Goal: Transaction & Acquisition: Obtain resource

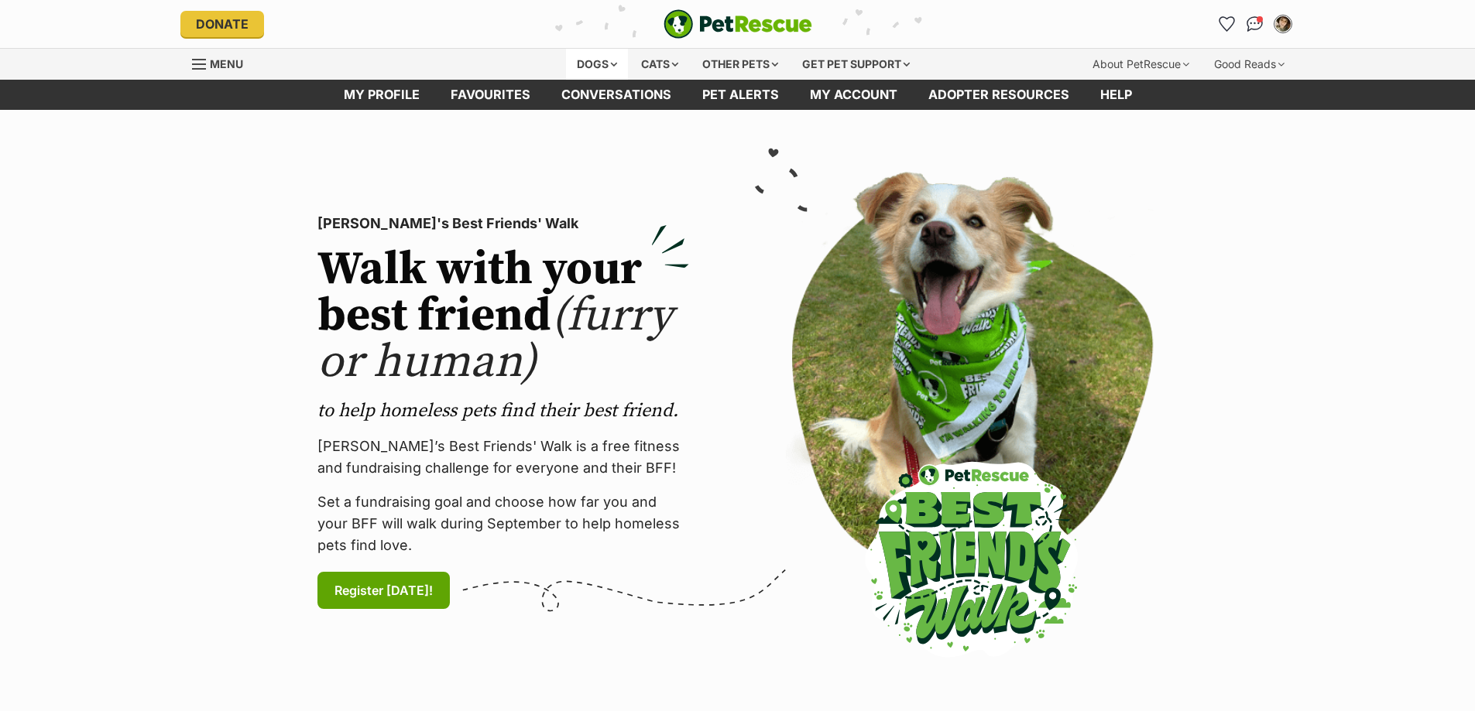
click at [608, 68] on div "Dogs" at bounding box center [597, 64] width 62 height 31
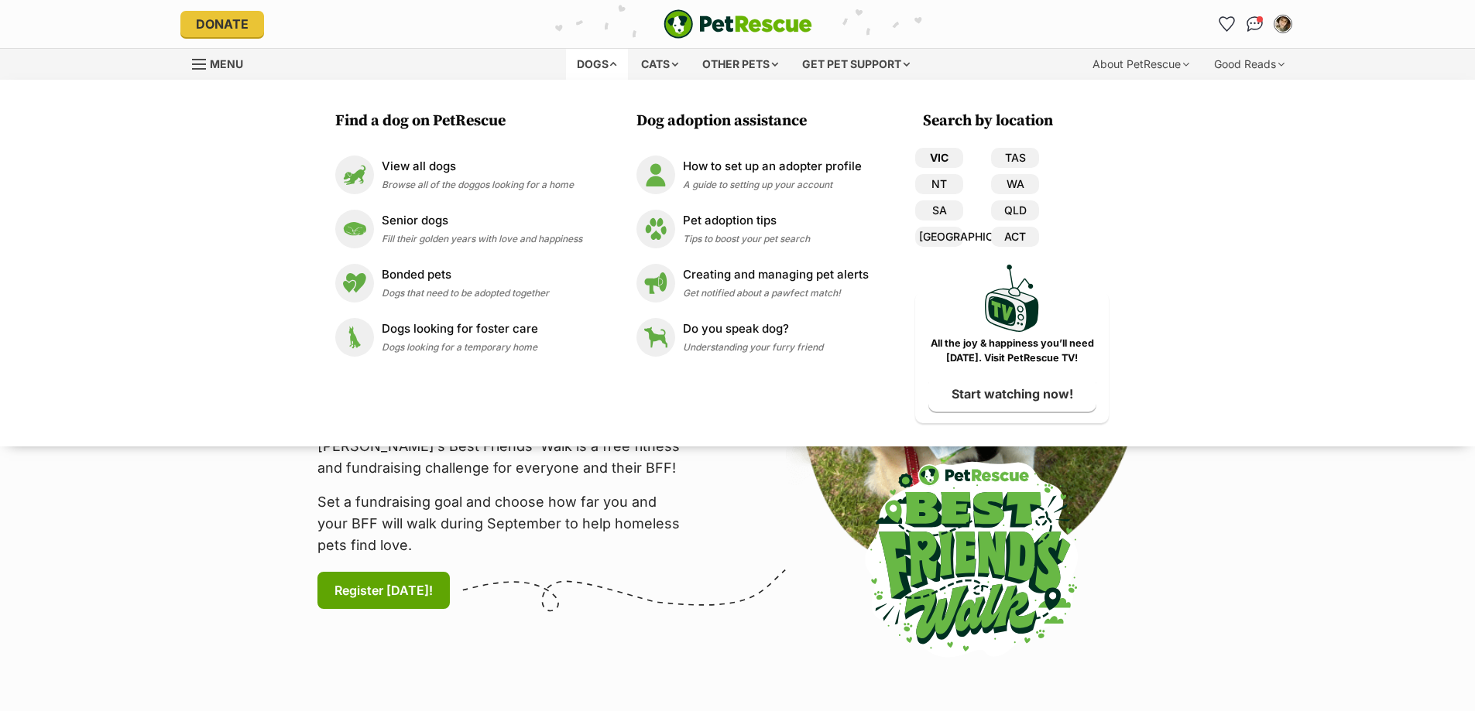
click at [944, 152] on link "VIC" at bounding box center [939, 158] width 48 height 20
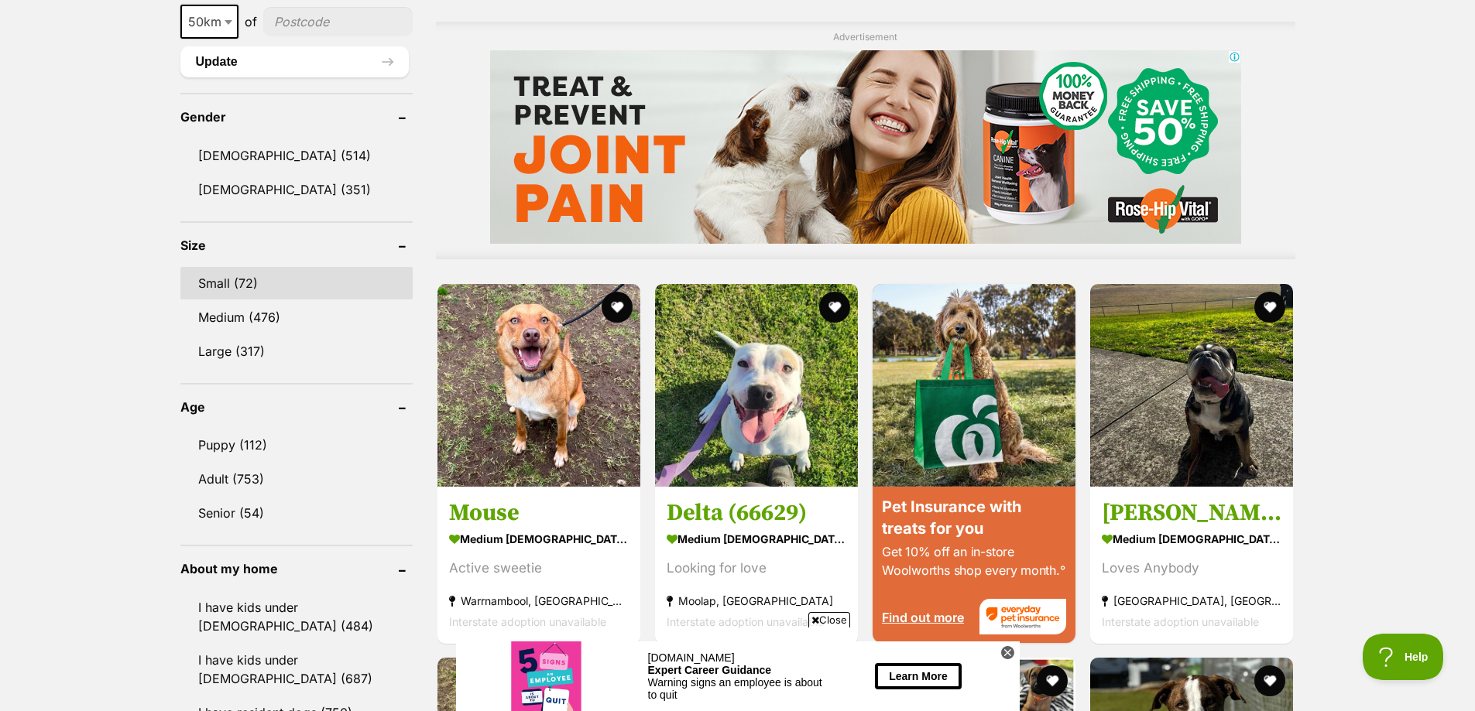
click at [228, 281] on link "Small (72)" at bounding box center [296, 283] width 232 height 33
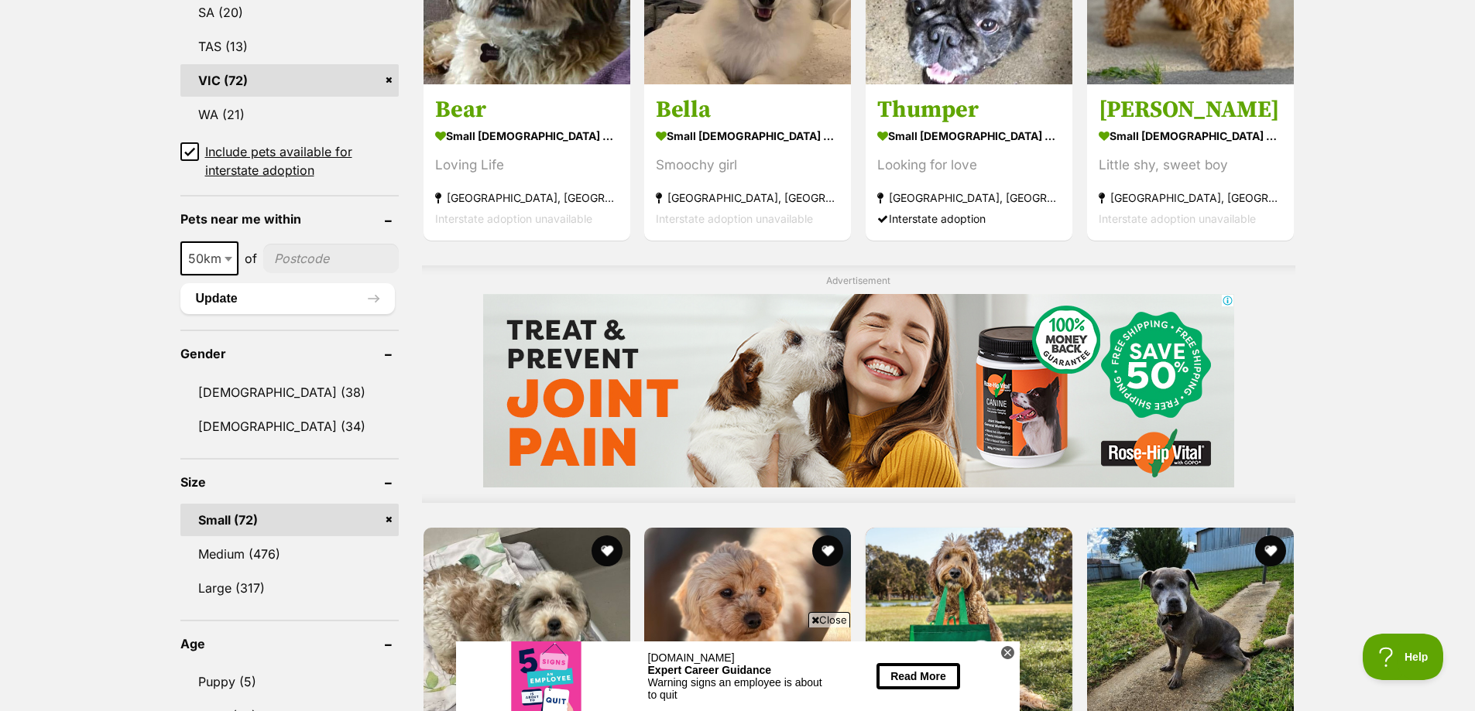
click at [192, 149] on icon at bounding box center [189, 151] width 11 height 11
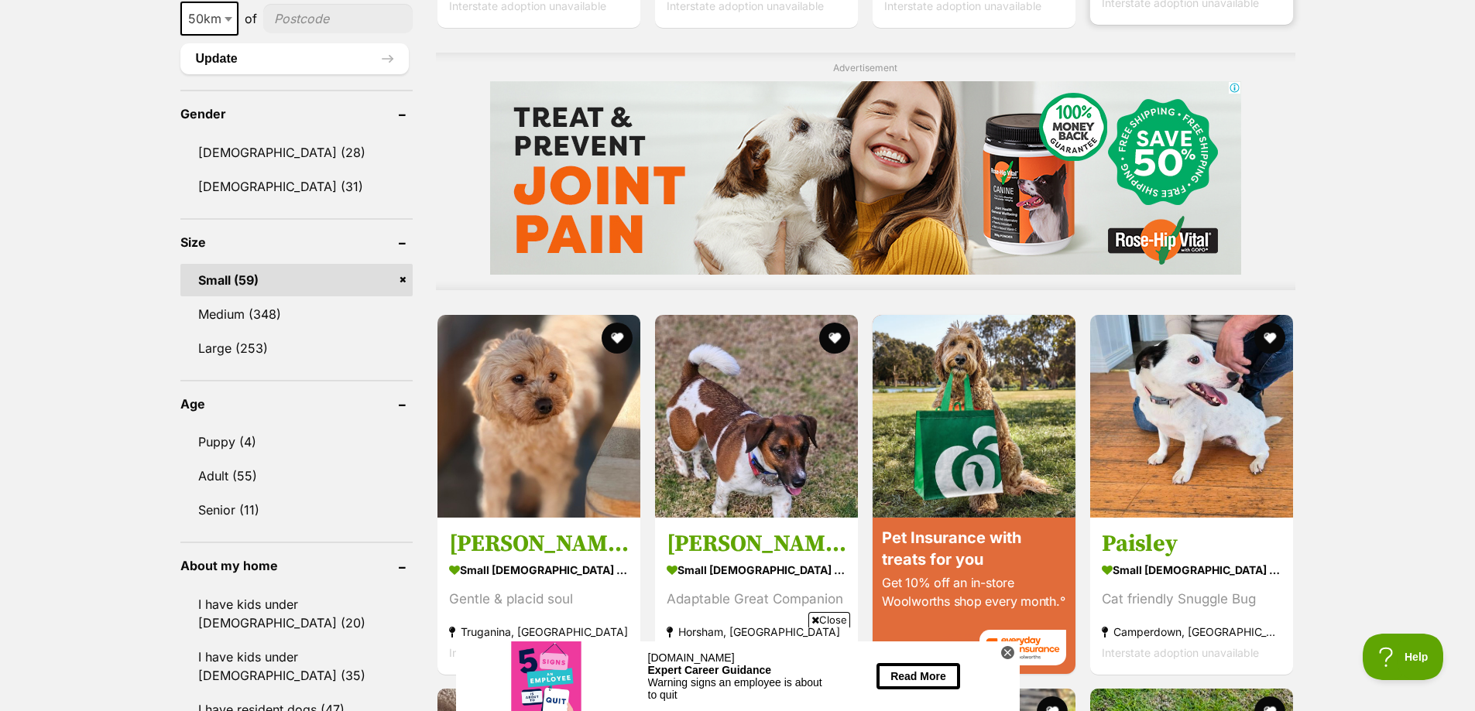
scroll to position [1239, 0]
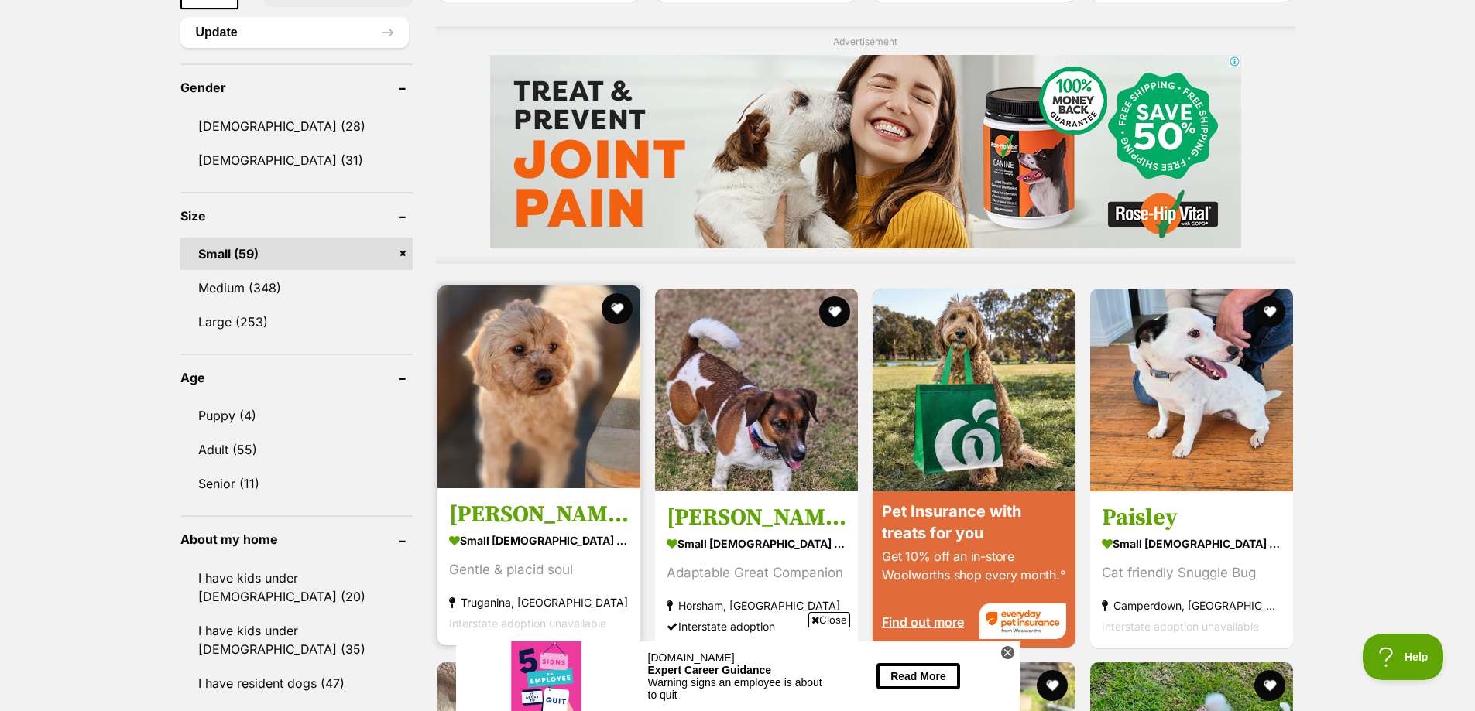
click at [567, 372] on img at bounding box center [538, 387] width 203 height 203
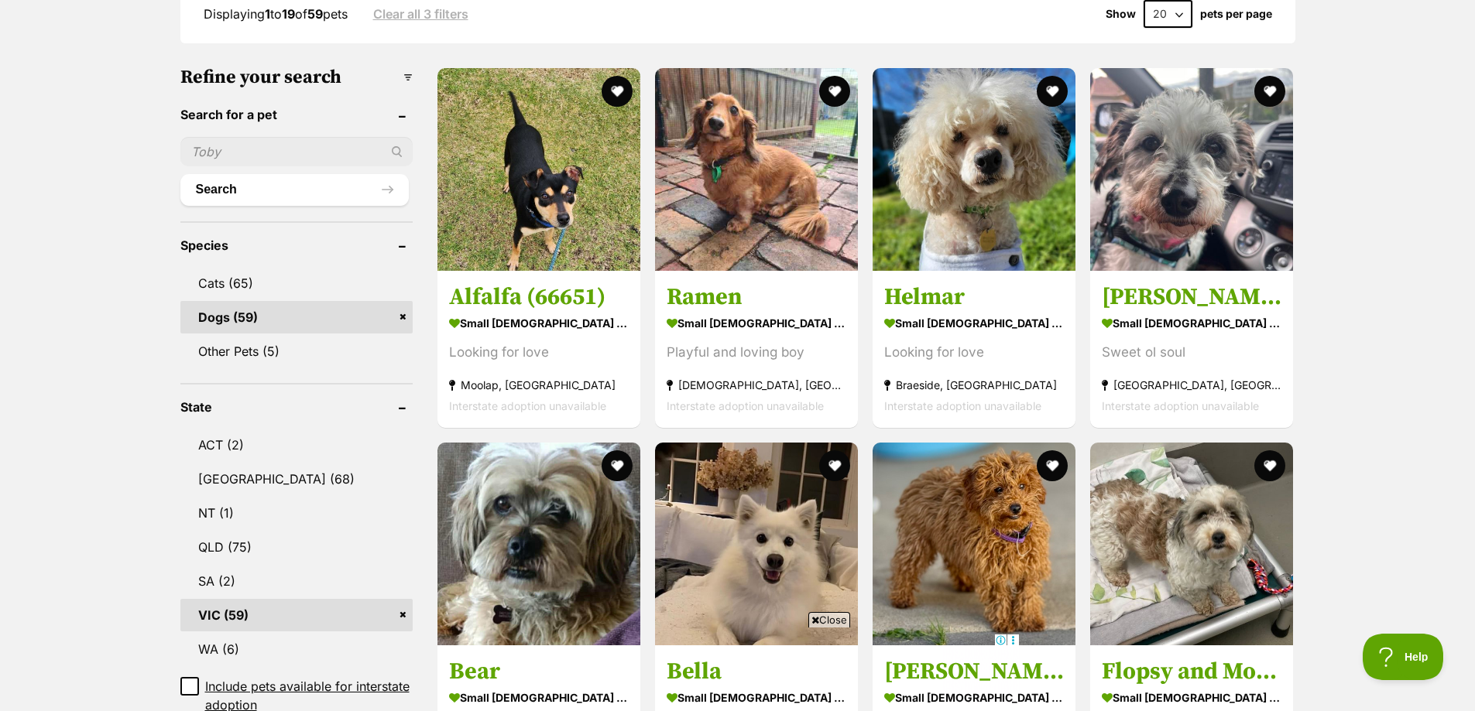
scroll to position [464, 0]
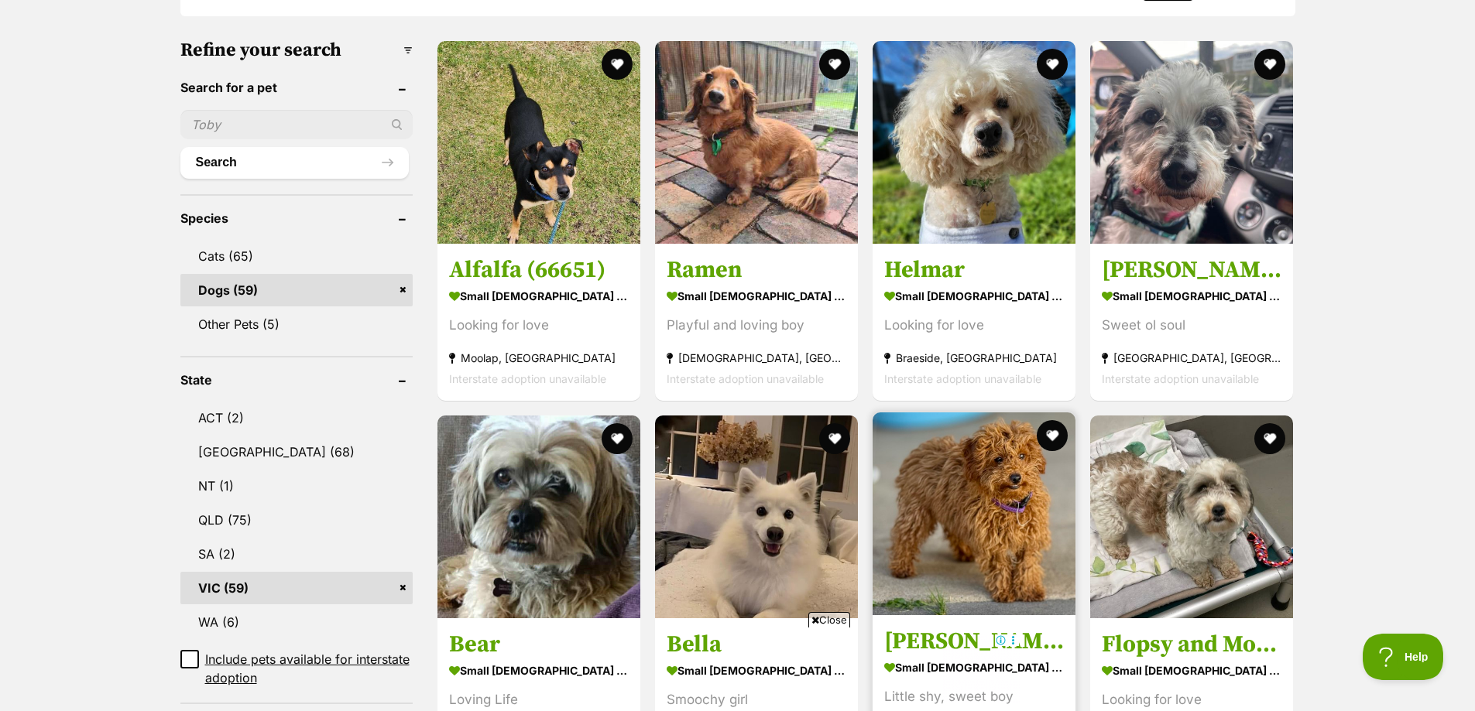
click at [975, 433] on img at bounding box center [973, 514] width 203 height 203
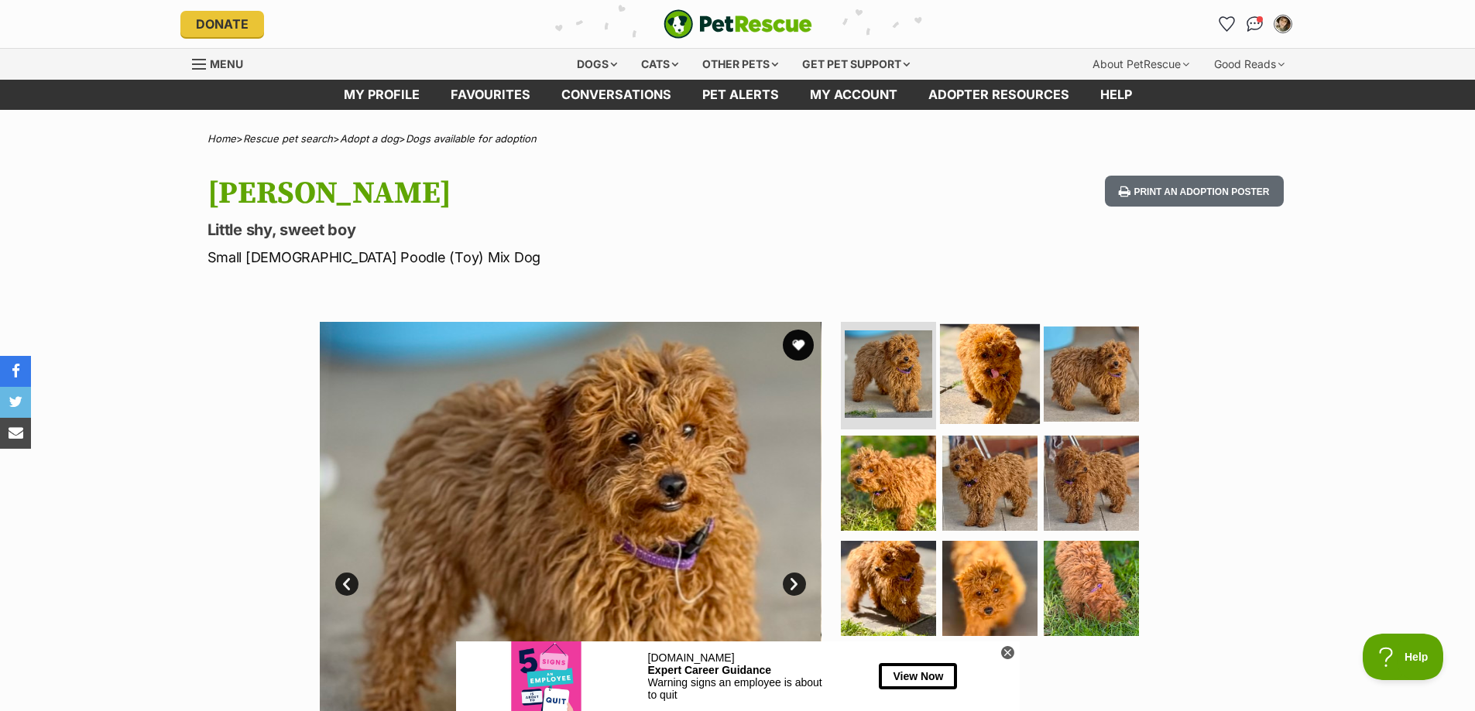
click at [995, 357] on img at bounding box center [990, 374] width 100 height 100
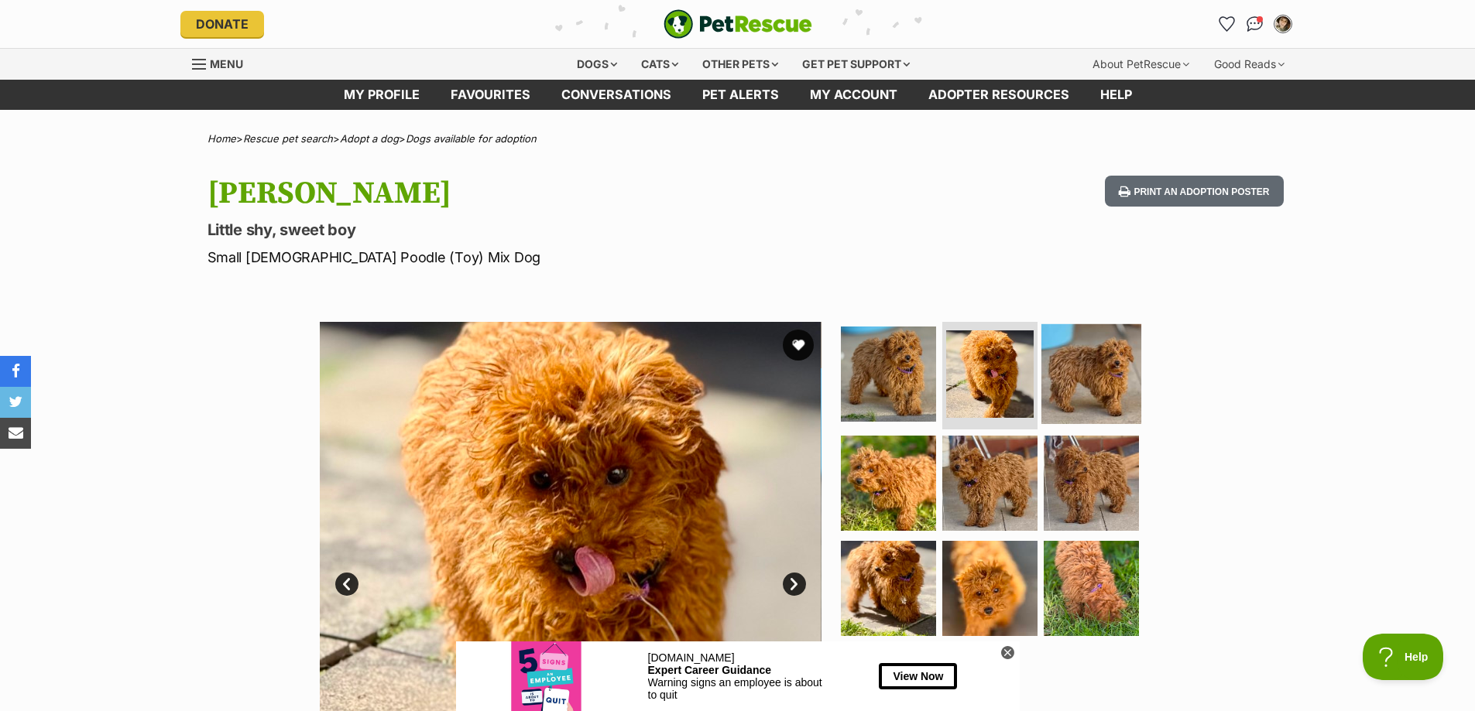
click at [1074, 365] on img at bounding box center [1091, 374] width 100 height 100
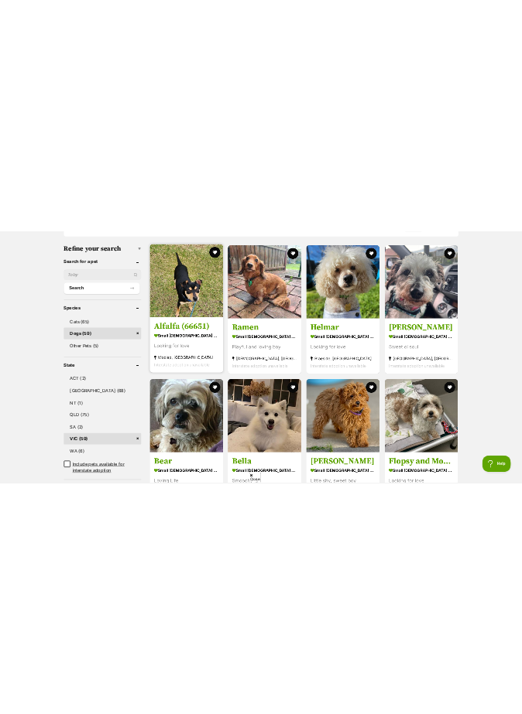
scroll to position [657, 0]
